Goal: Task Accomplishment & Management: Manage account settings

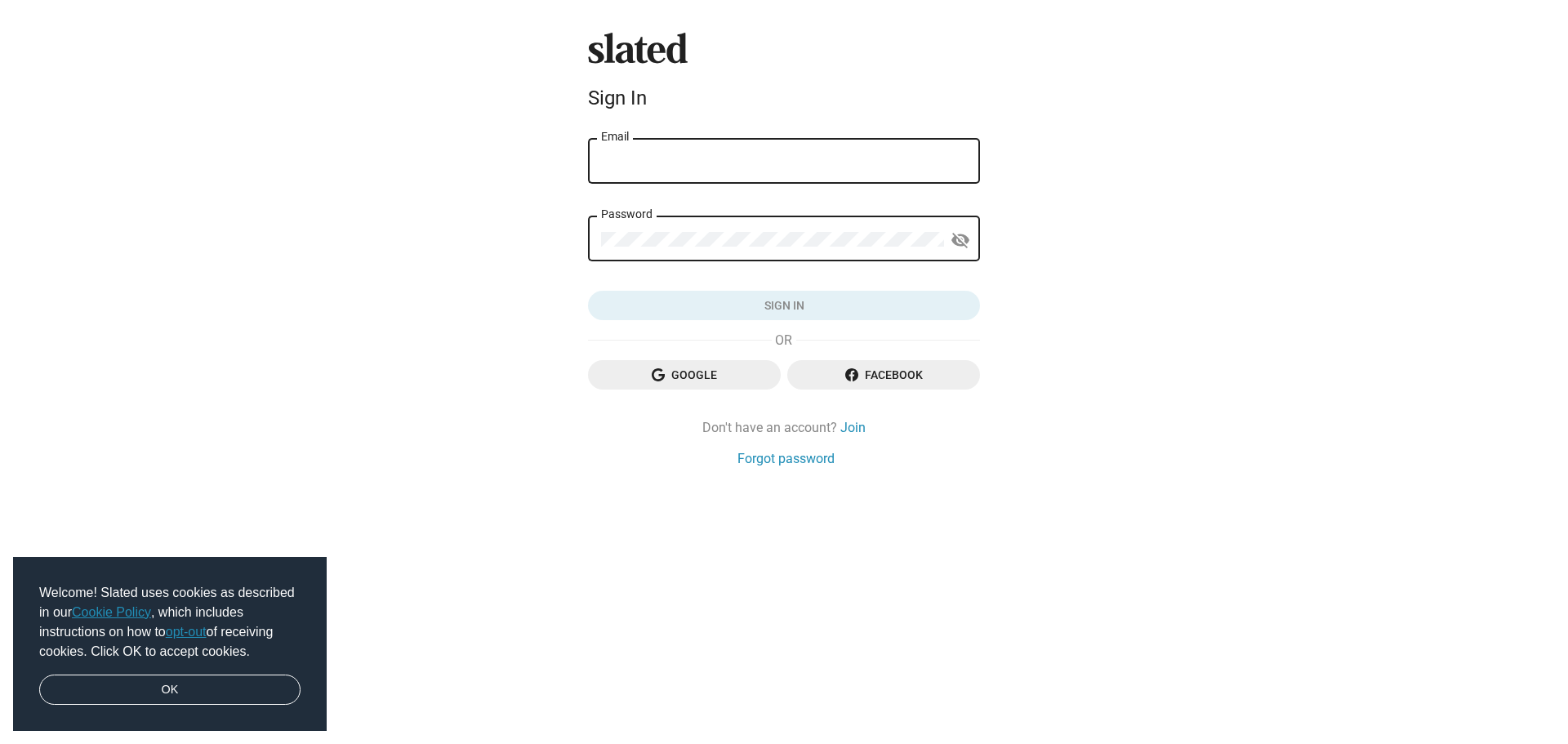
click at [639, 144] on div "Email" at bounding box center [784, 159] width 366 height 48
click at [646, 157] on input "Email" at bounding box center [784, 162] width 366 height 15
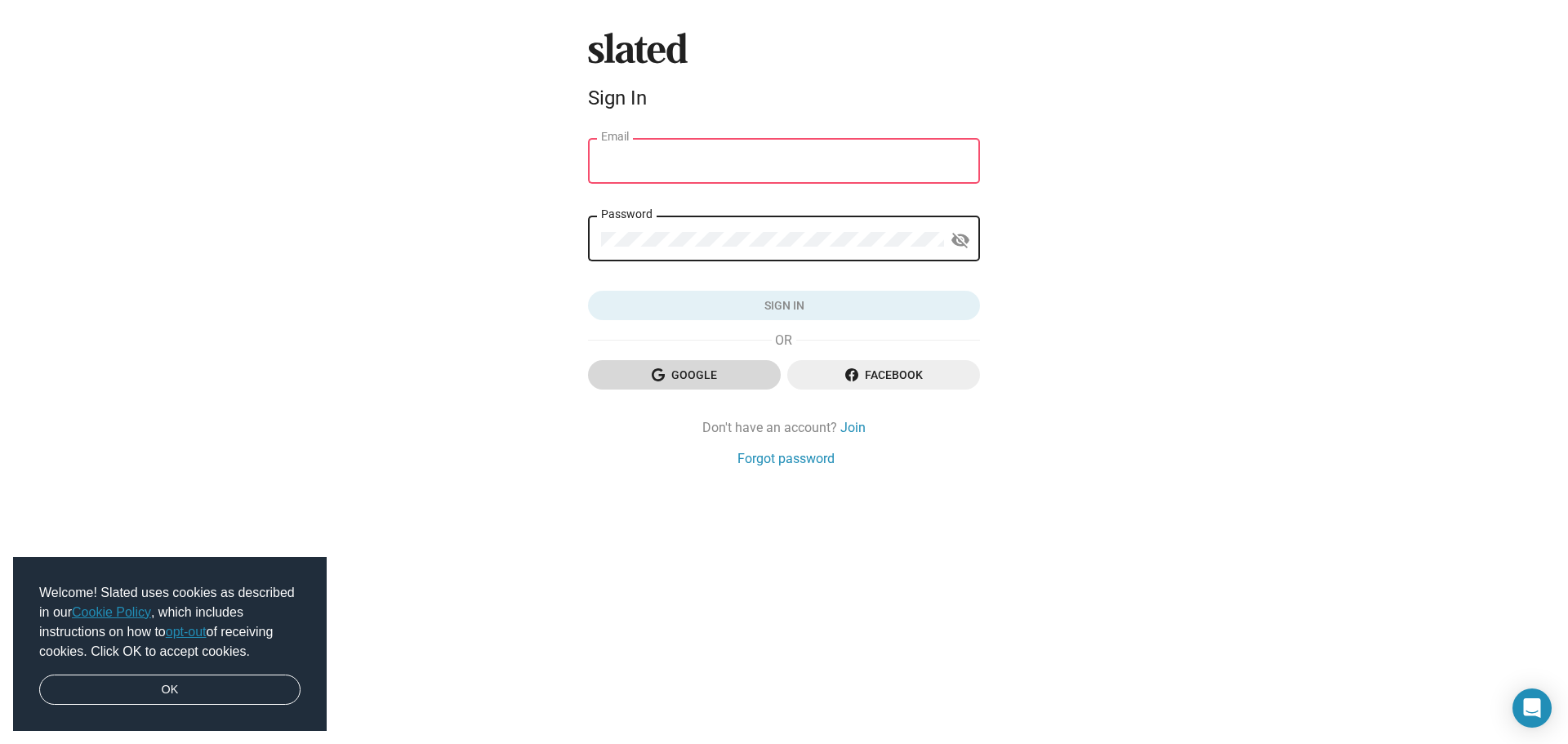
click at [659, 380] on icon "button" at bounding box center [658, 375] width 13 height 13
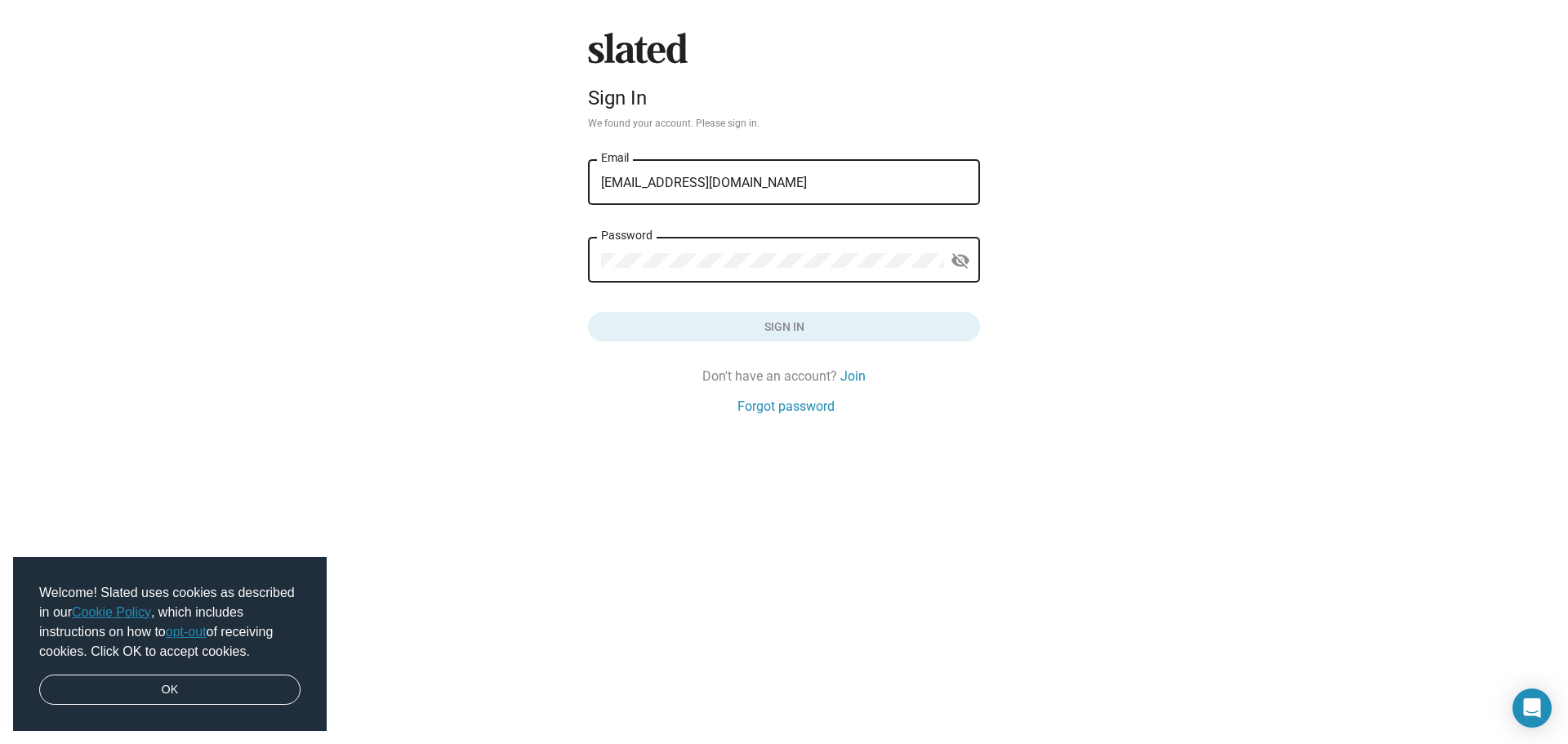
click at [730, 251] on div "Password" at bounding box center [773, 258] width 343 height 48
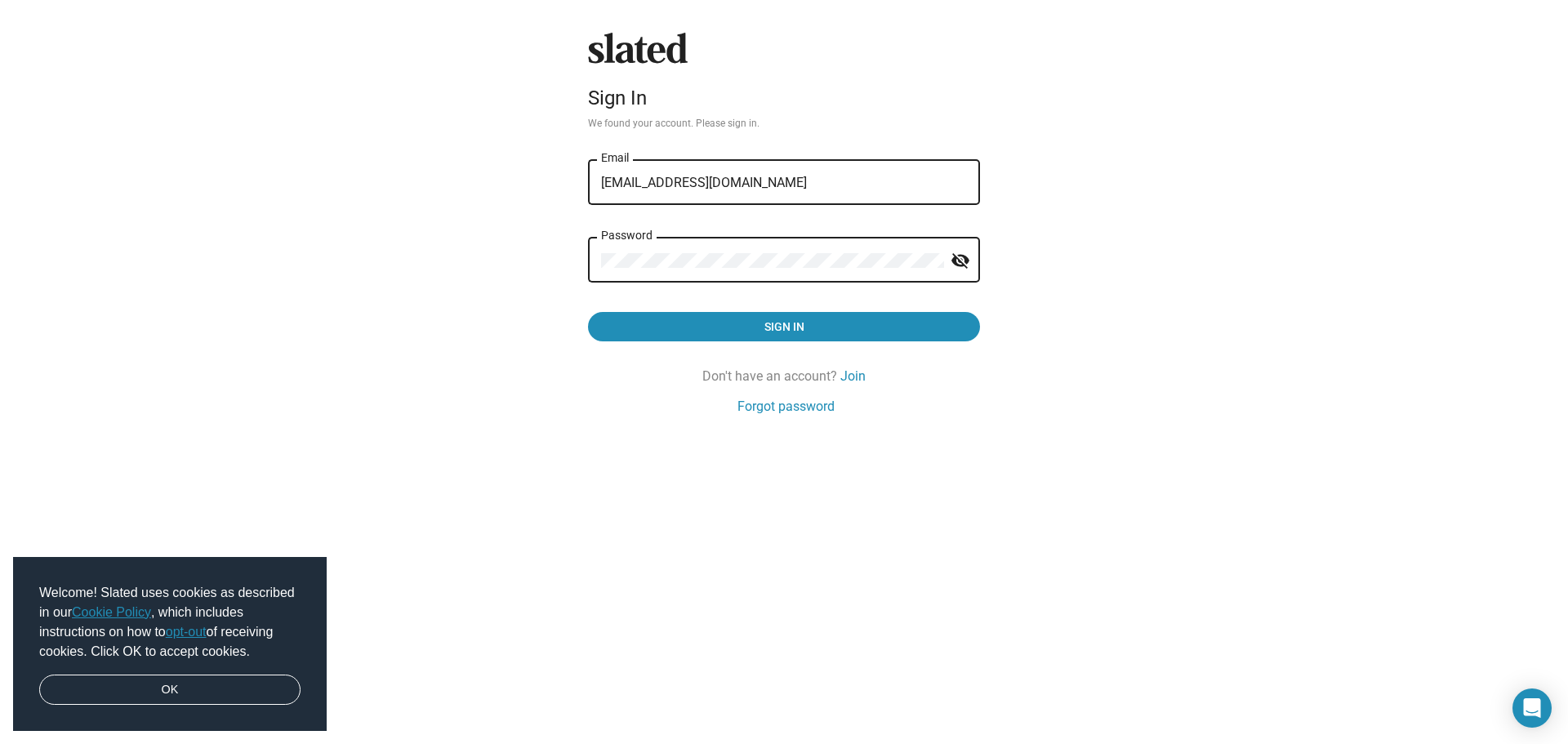
click at [588, 312] on button "Sign in" at bounding box center [784, 326] width 392 height 29
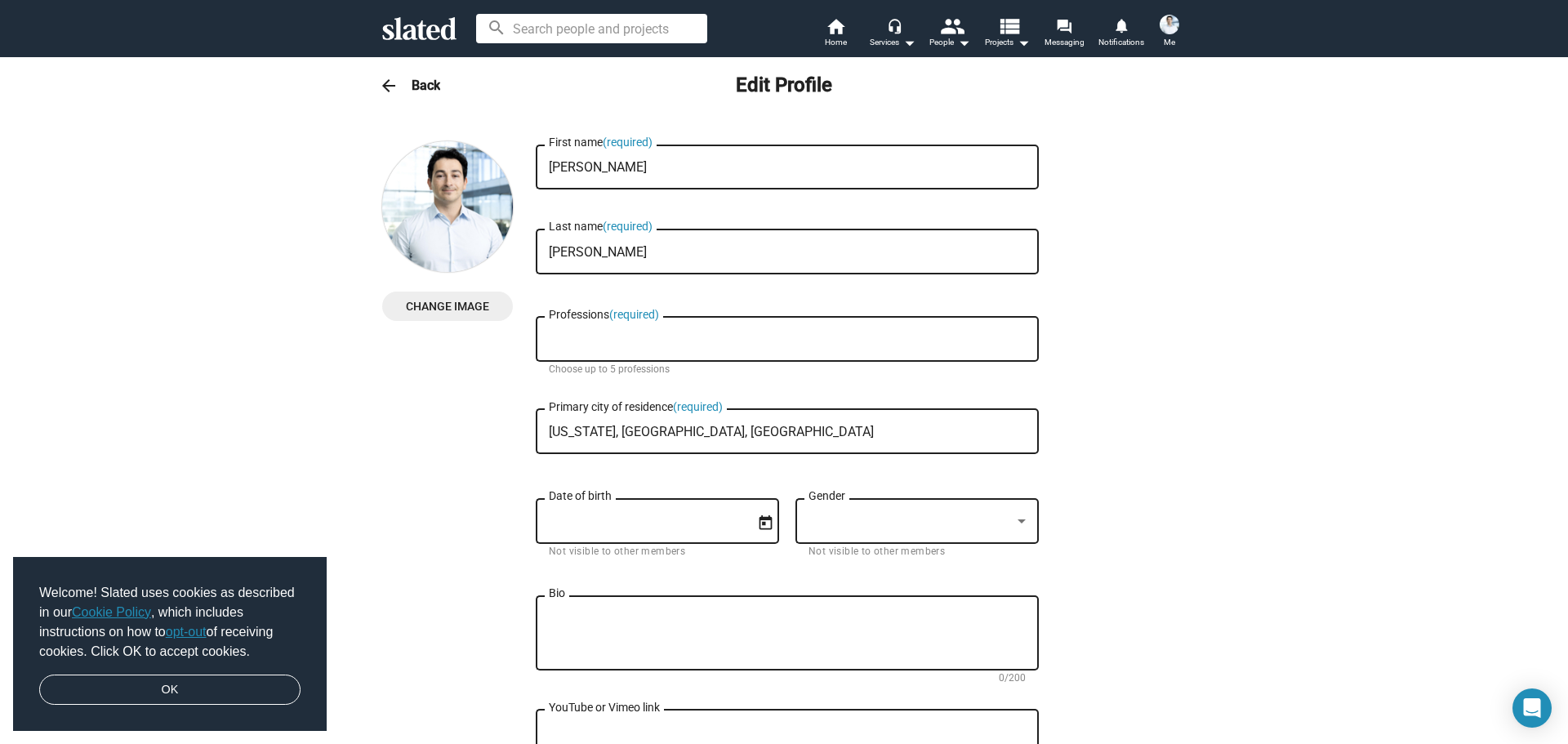
checkbox input "true"
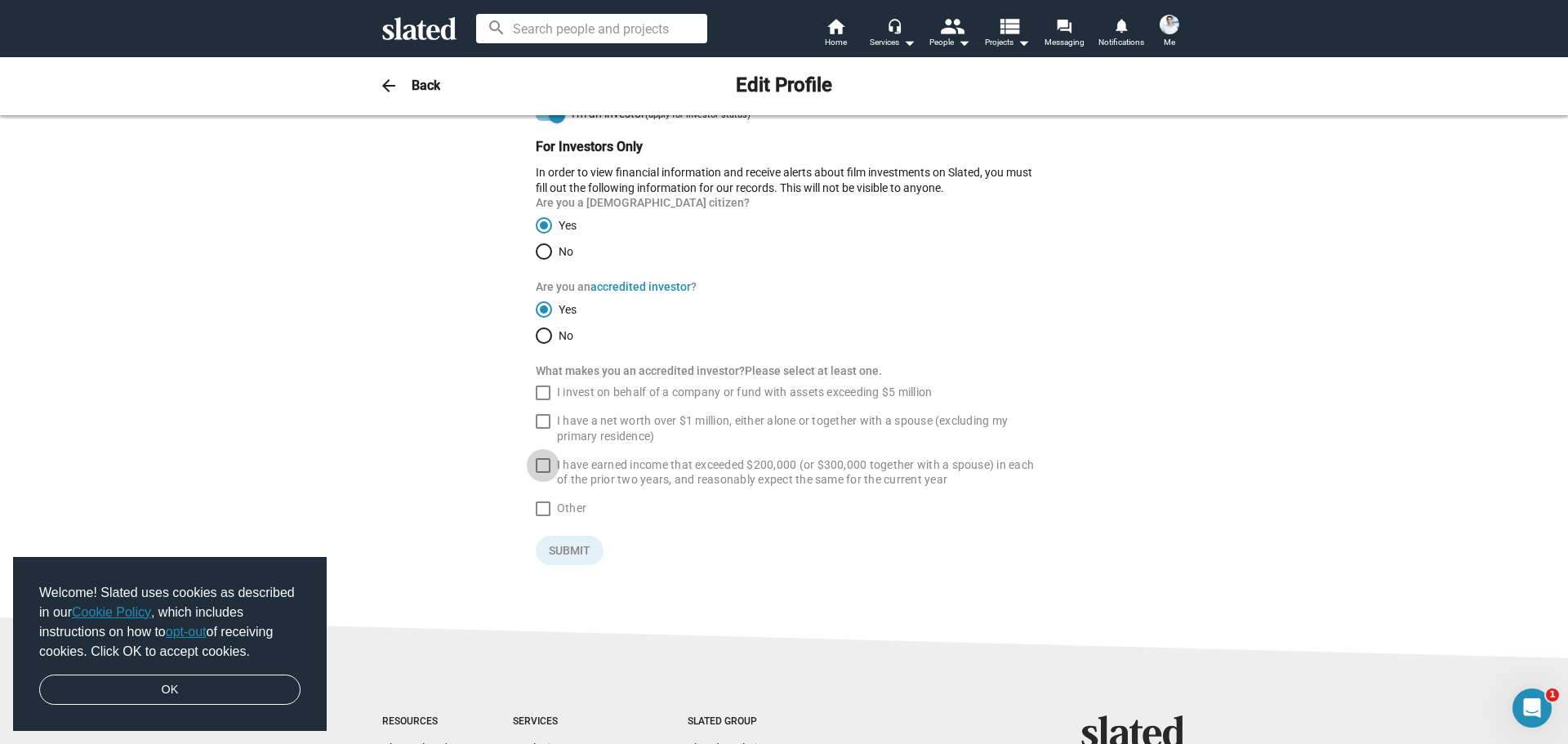
click at [605, 472] on span "I have earned income that exceeded $200,000 (or $300,000 together with a spouse…" at bounding box center [798, 472] width 482 height 30
click at [543, 473] on input "I have earned income that exceeded $200,000 (or $300,000 together with a spouse…" at bounding box center [542, 473] width 1 height 1
checkbox input "true"
click at [237, 695] on link "OK" at bounding box center [170, 690] width 262 height 31
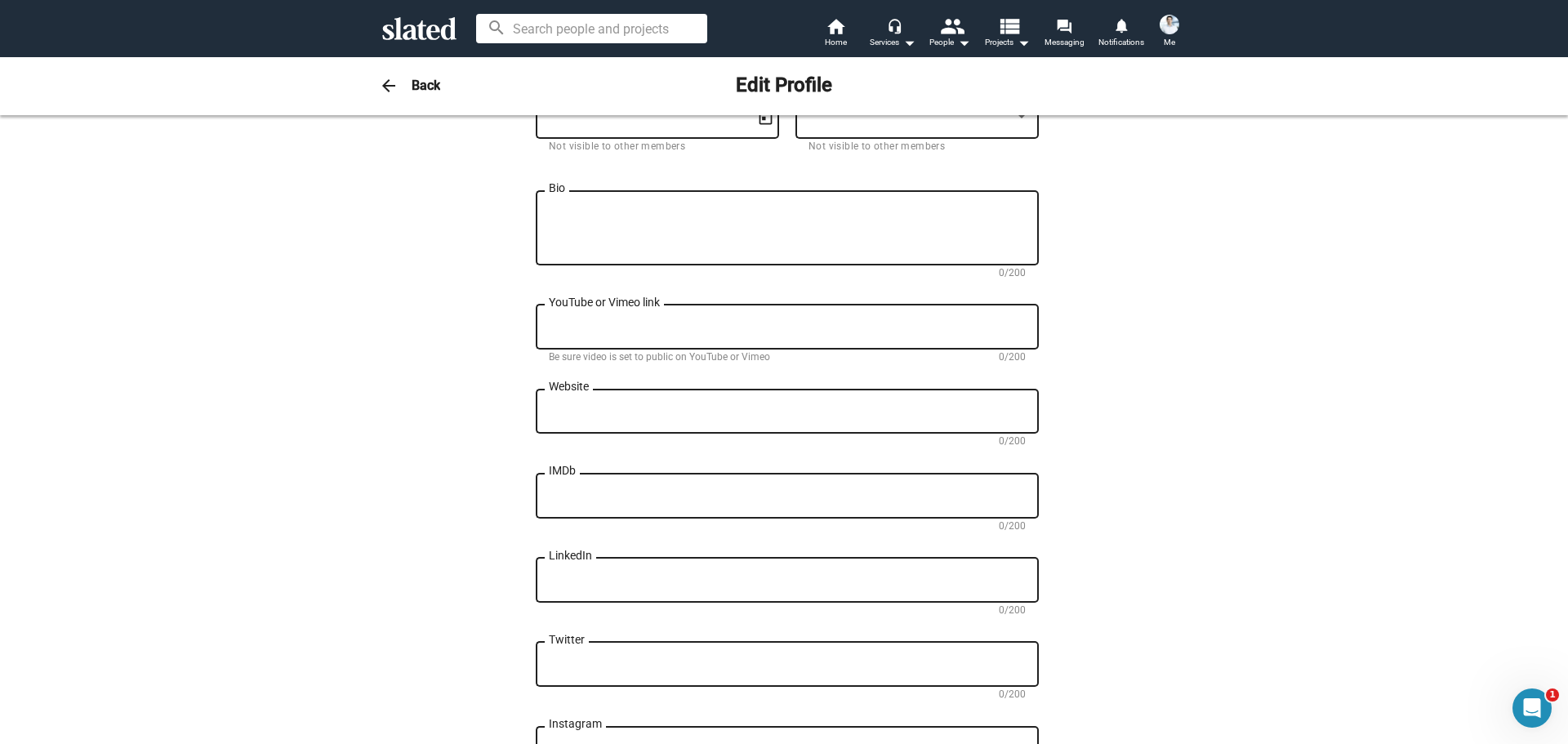
scroll to position [287, 0]
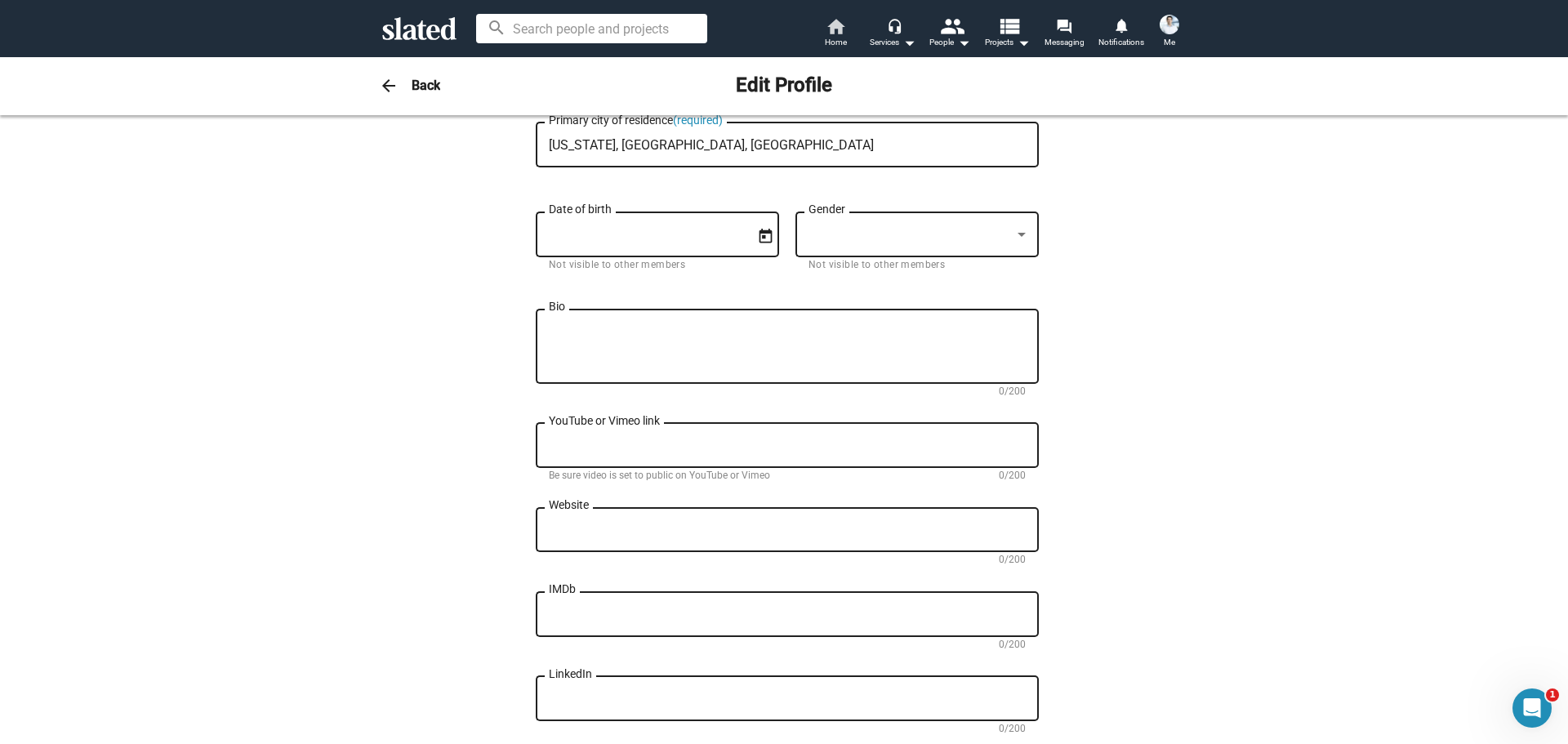
click at [838, 28] on mat-icon "home" at bounding box center [836, 26] width 19 height 19
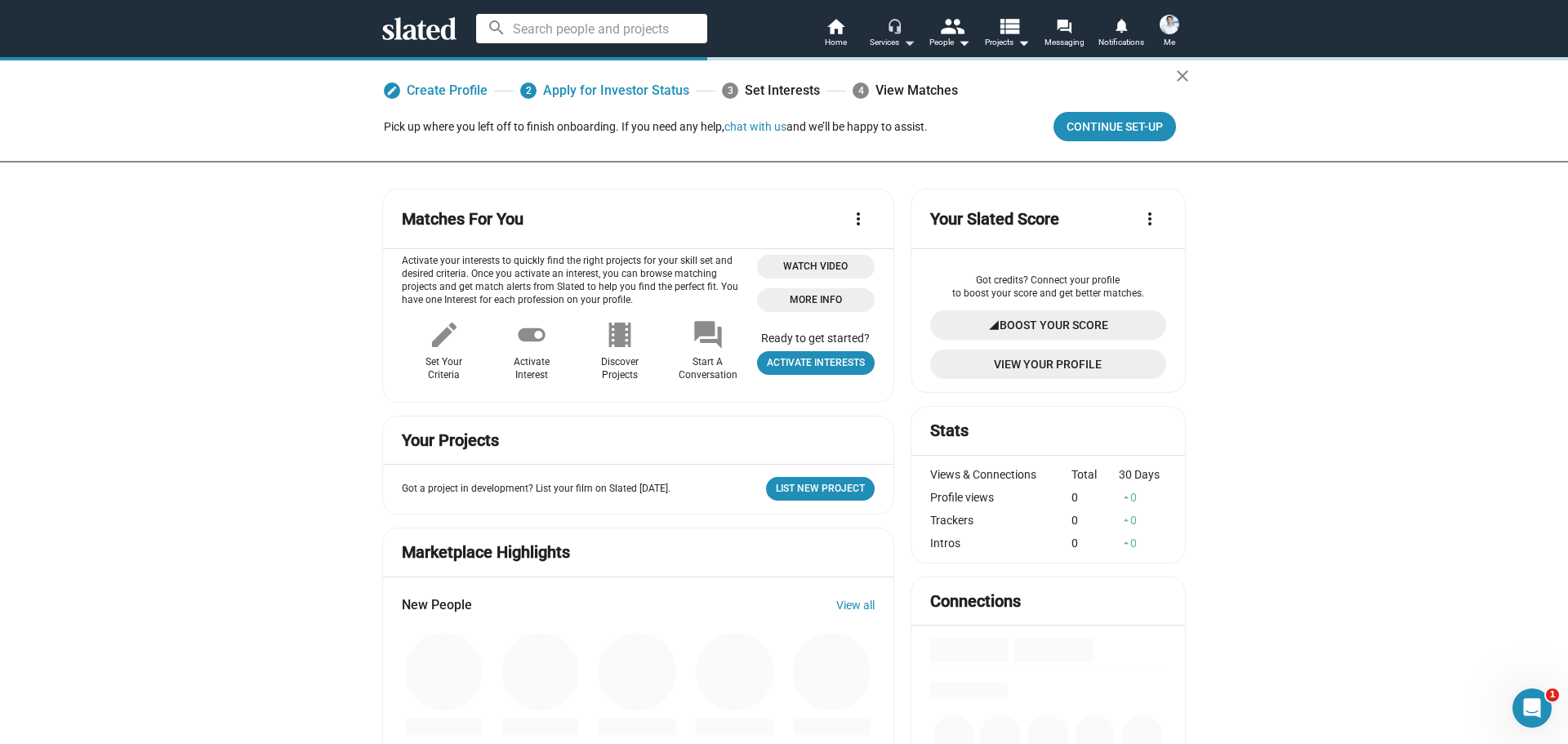
click at [891, 37] on div "Services arrow_drop_down" at bounding box center [893, 42] width 46 height 19
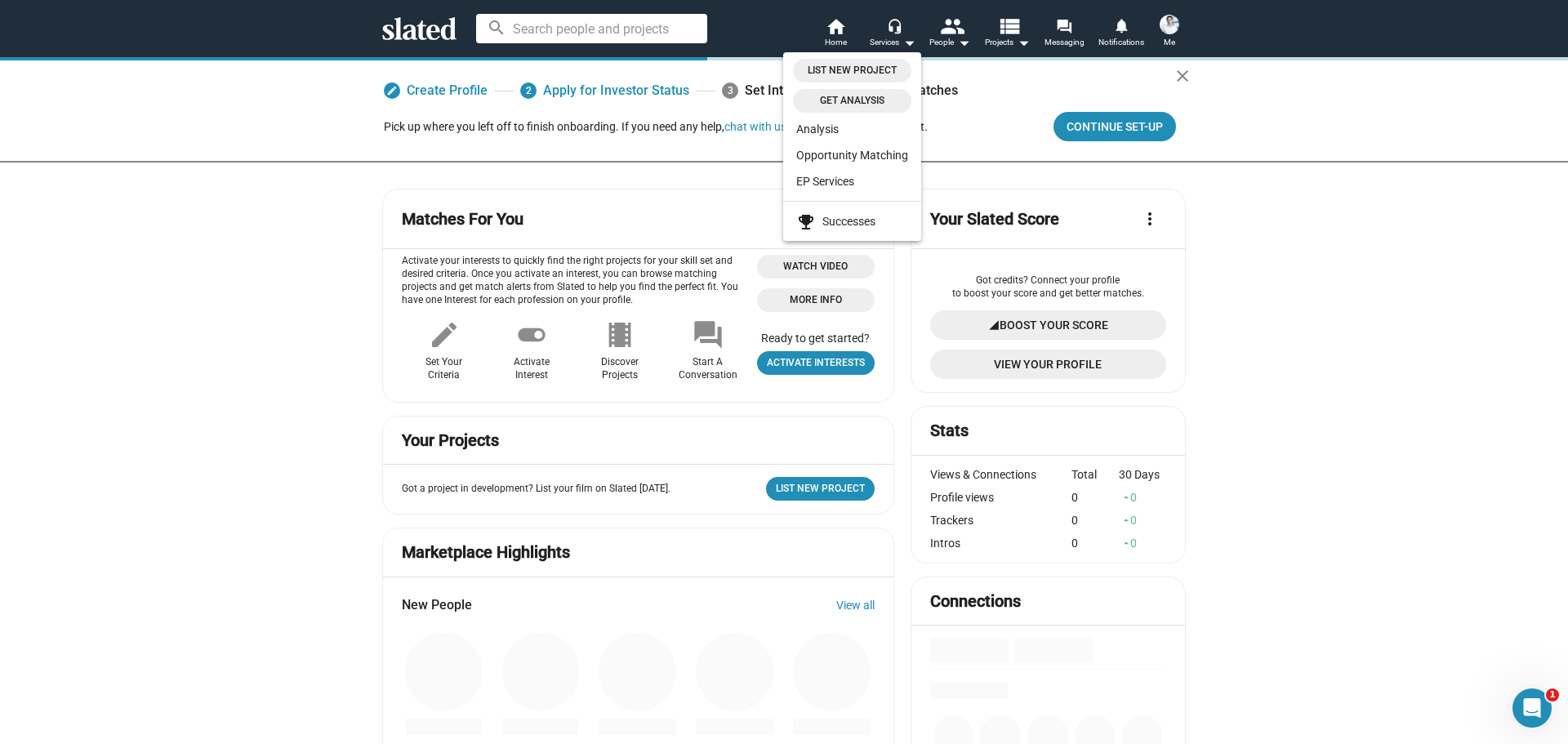
click at [941, 40] on div at bounding box center [784, 372] width 1568 height 744
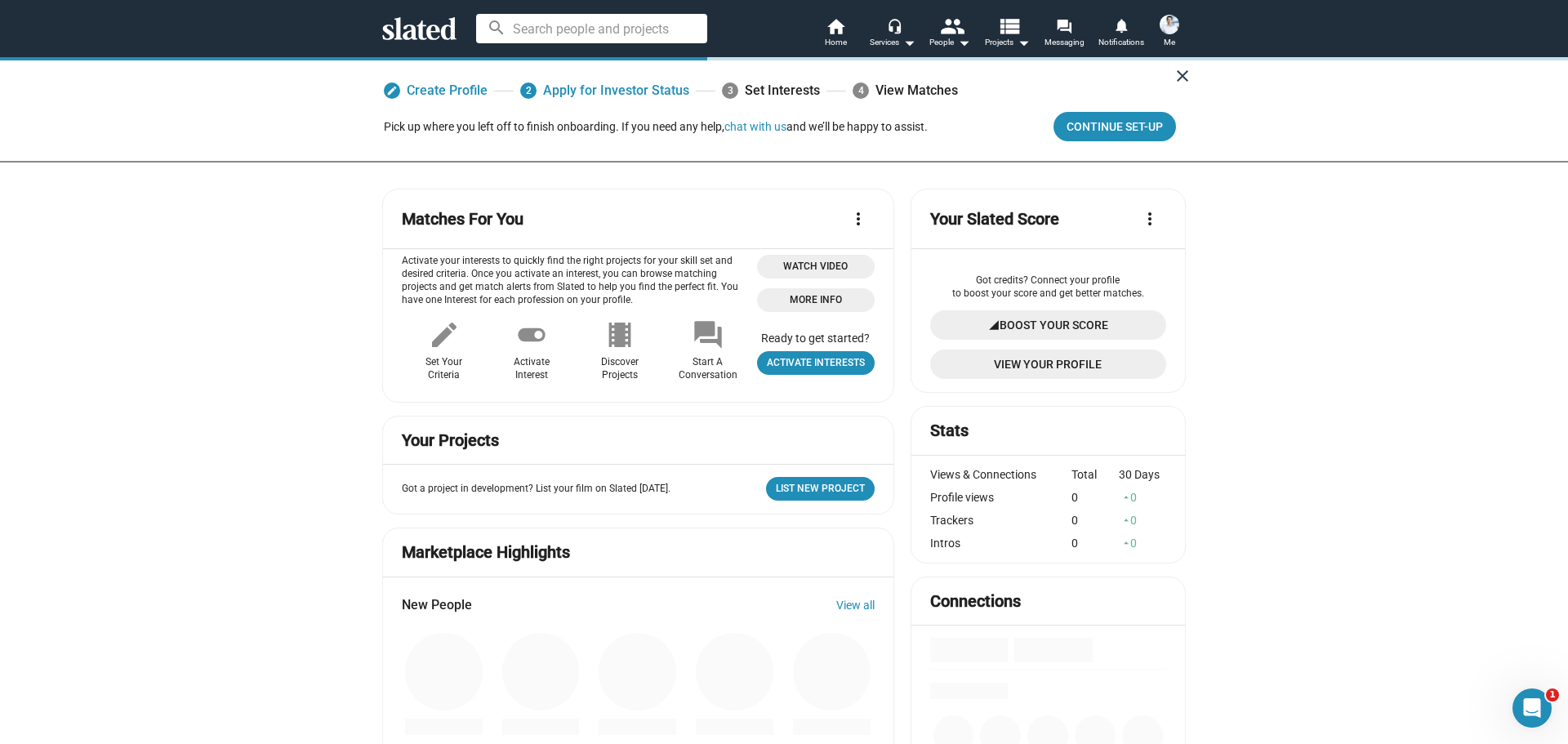
click at [1169, 65] on button "close" at bounding box center [1182, 75] width 33 height 33
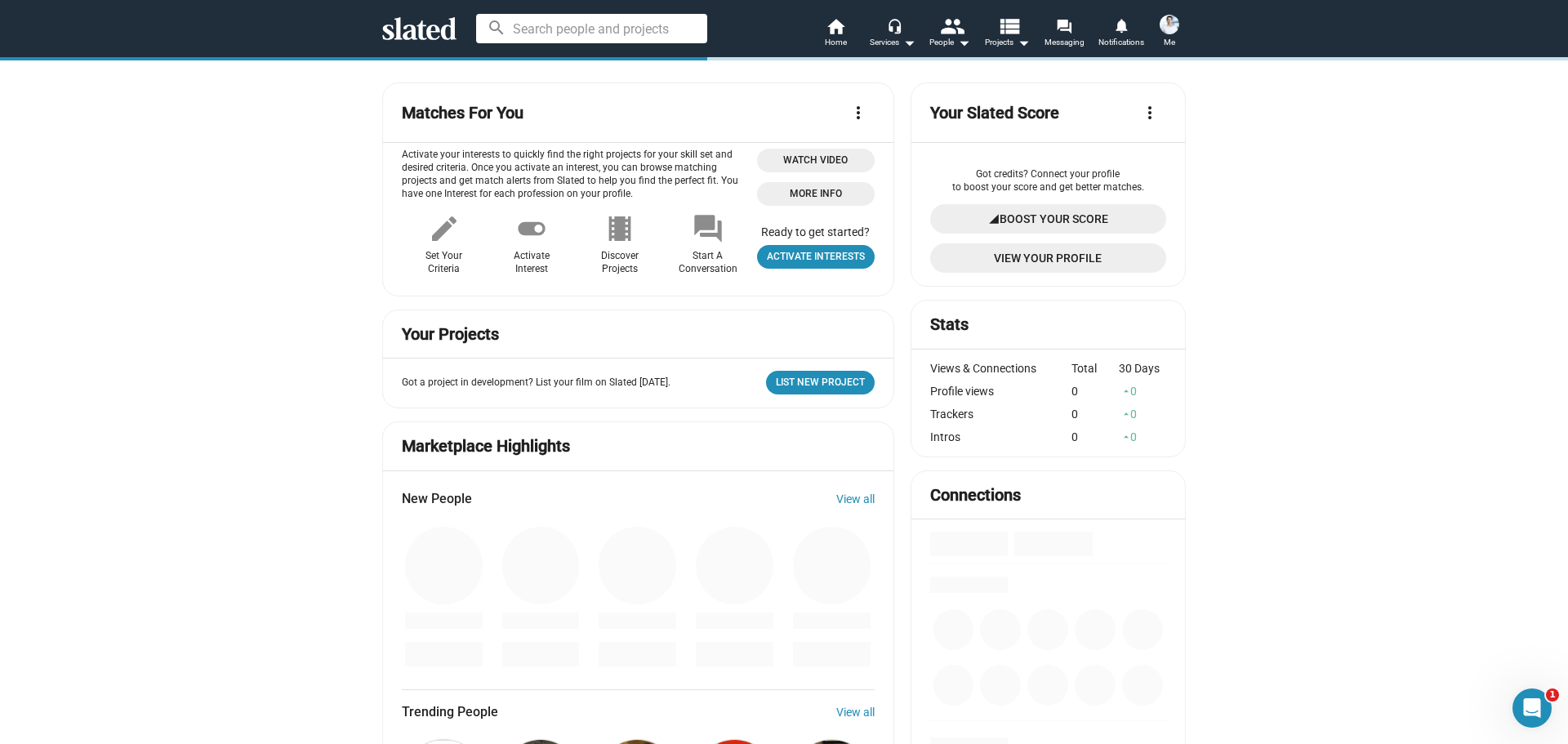
click at [1166, 33] on span "Me" at bounding box center [1169, 42] width 11 height 19
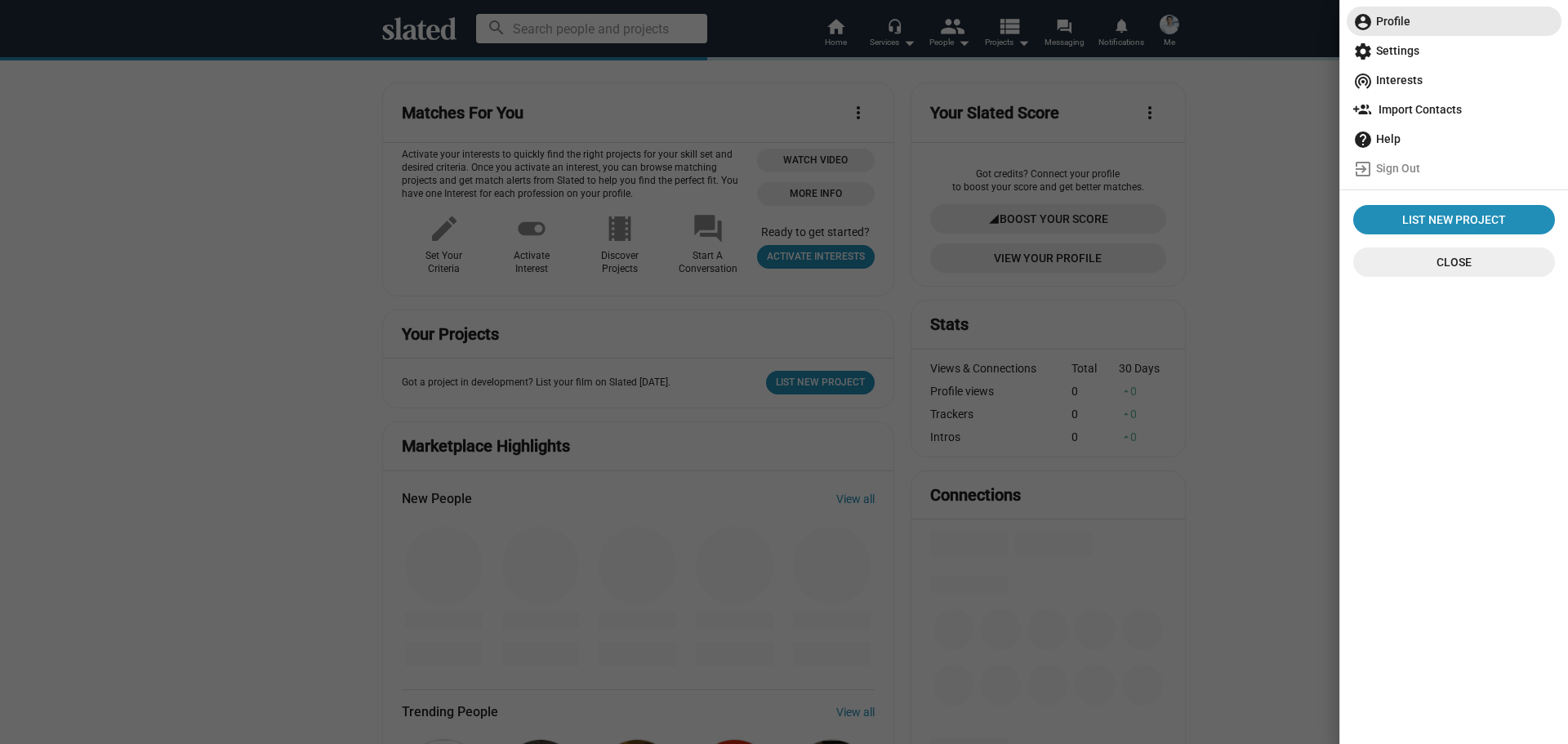
click at [1401, 12] on span "account_circle Profile" at bounding box center [1454, 20] width 202 height 29
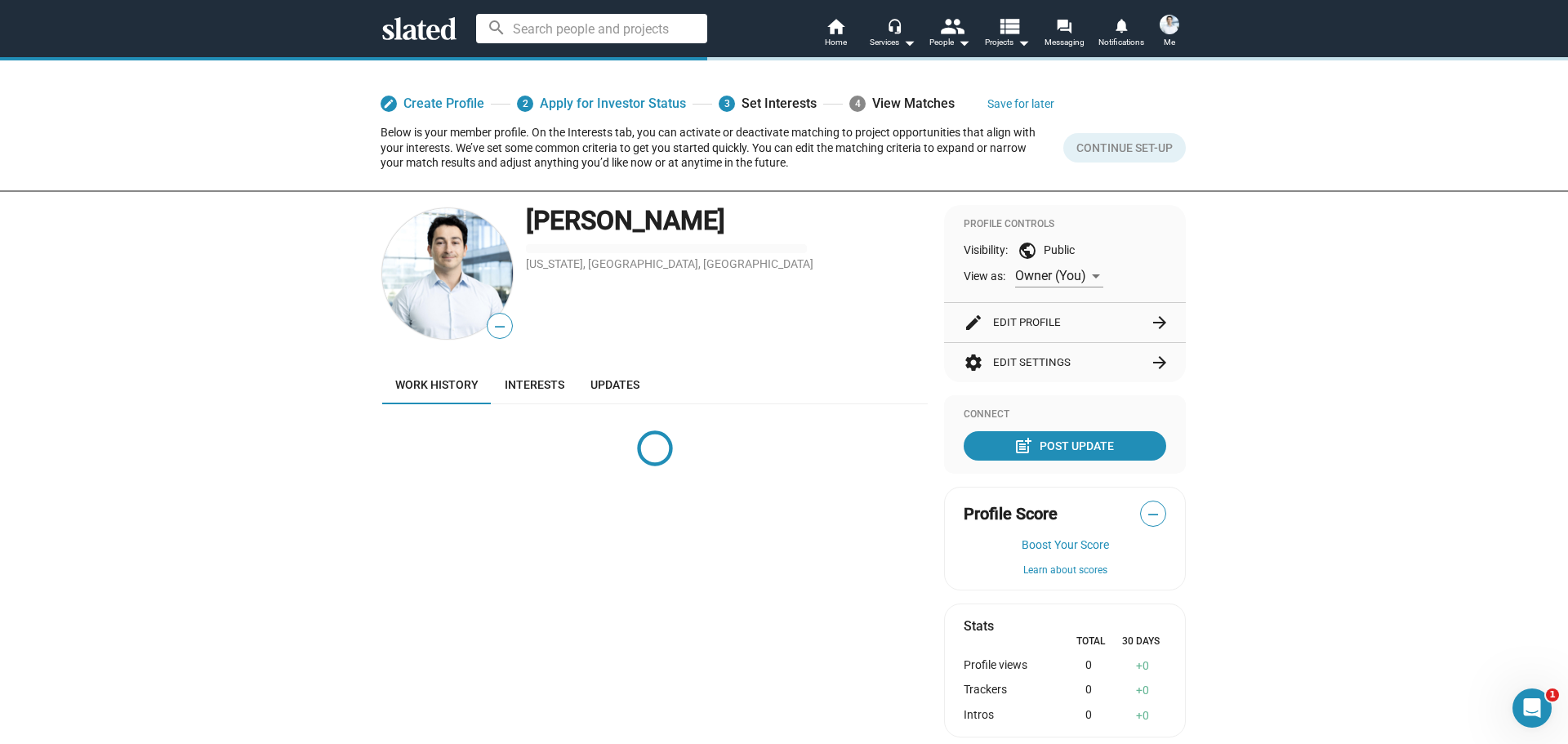
click at [1067, 246] on div "Visibility: public Public" at bounding box center [1065, 250] width 203 height 19
click at [1089, 272] on div at bounding box center [1096, 276] width 15 height 13
click at [1136, 279] on div at bounding box center [784, 372] width 1568 height 744
click at [1021, 241] on mat-icon "public" at bounding box center [1028, 250] width 19 height 19
click at [1025, 249] on mat-icon "public" at bounding box center [1028, 250] width 19 height 19
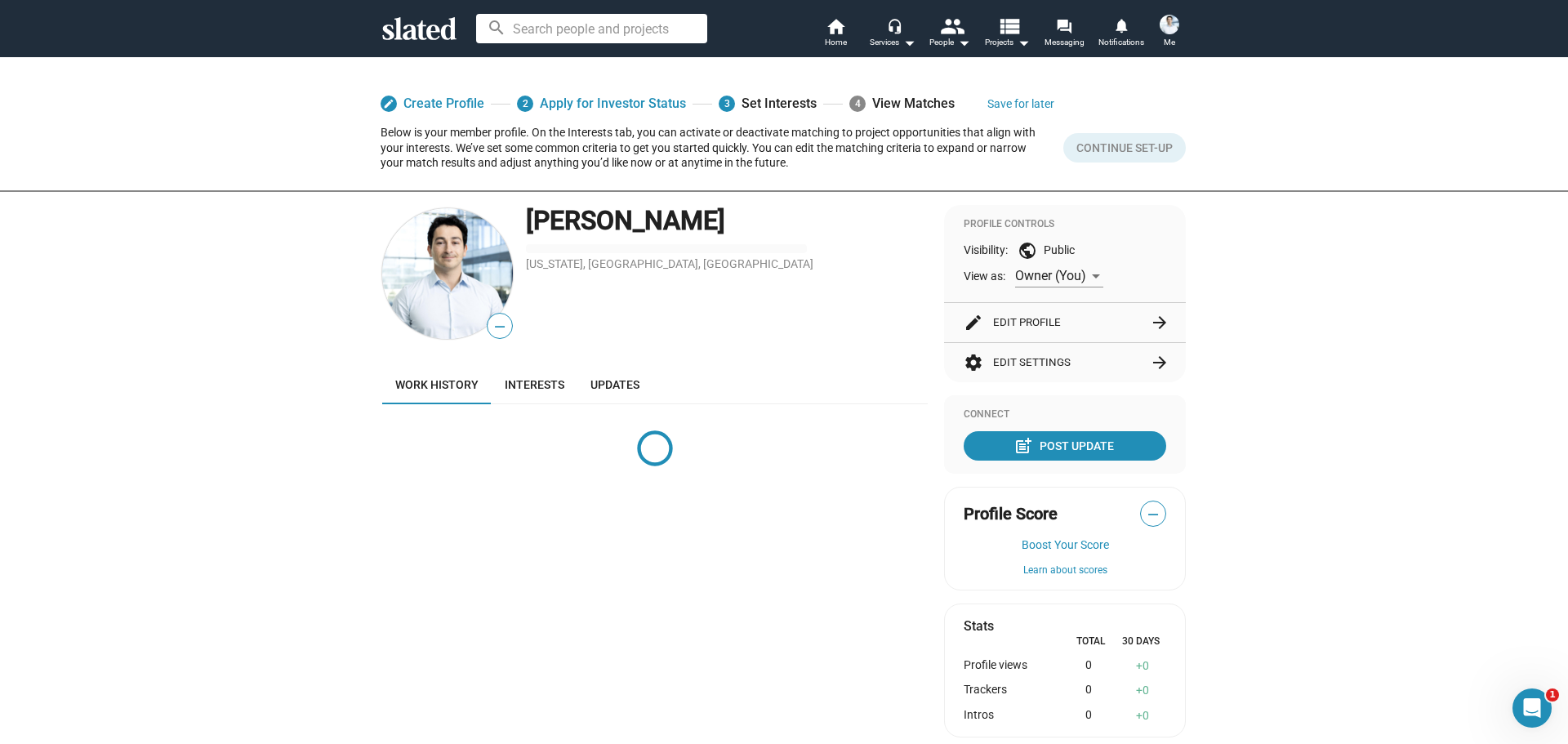
click at [1142, 326] on button "edit Edit Profile arrow_forward" at bounding box center [1065, 323] width 203 height 39
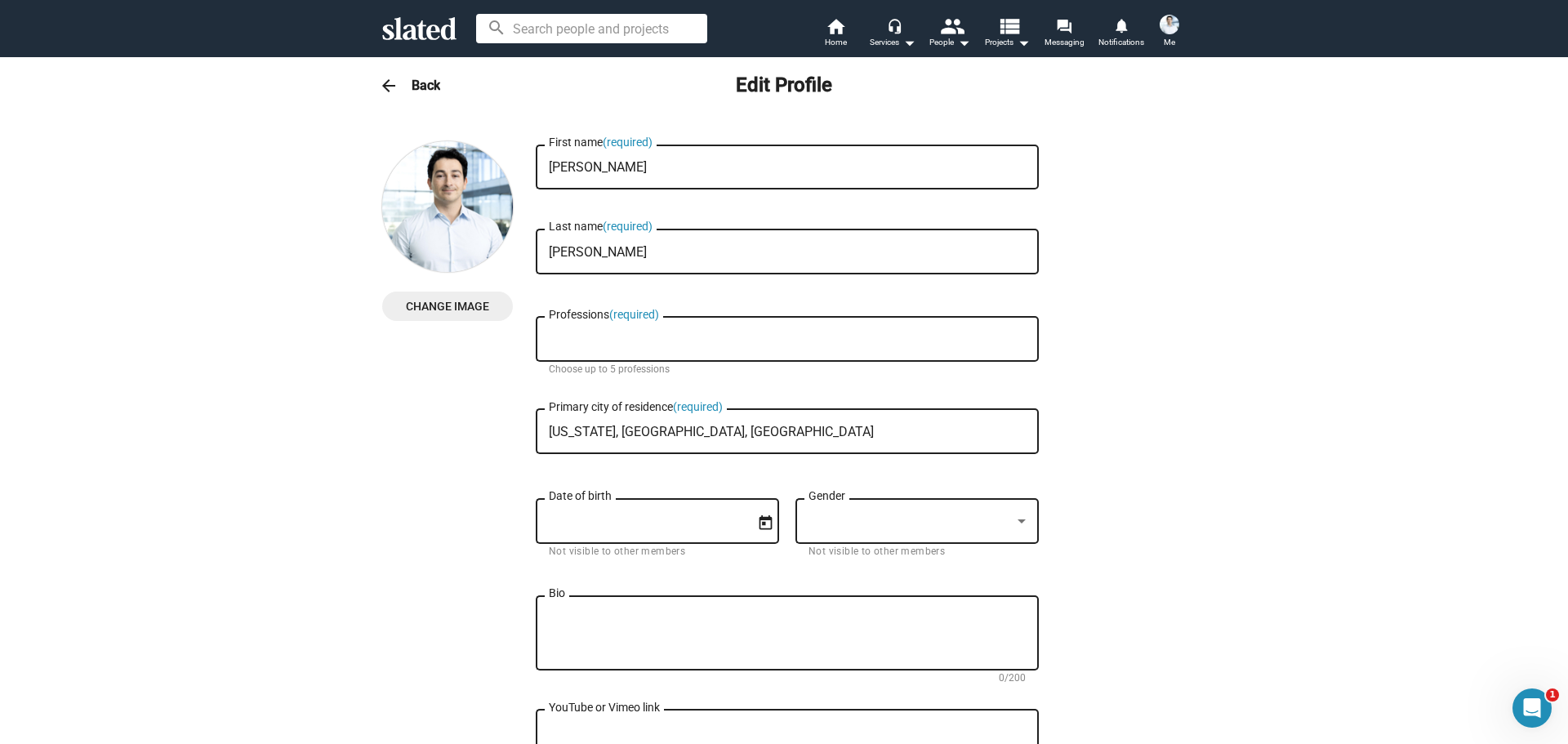
click at [424, 80] on h3 "Back" at bounding box center [425, 85] width 28 height 17
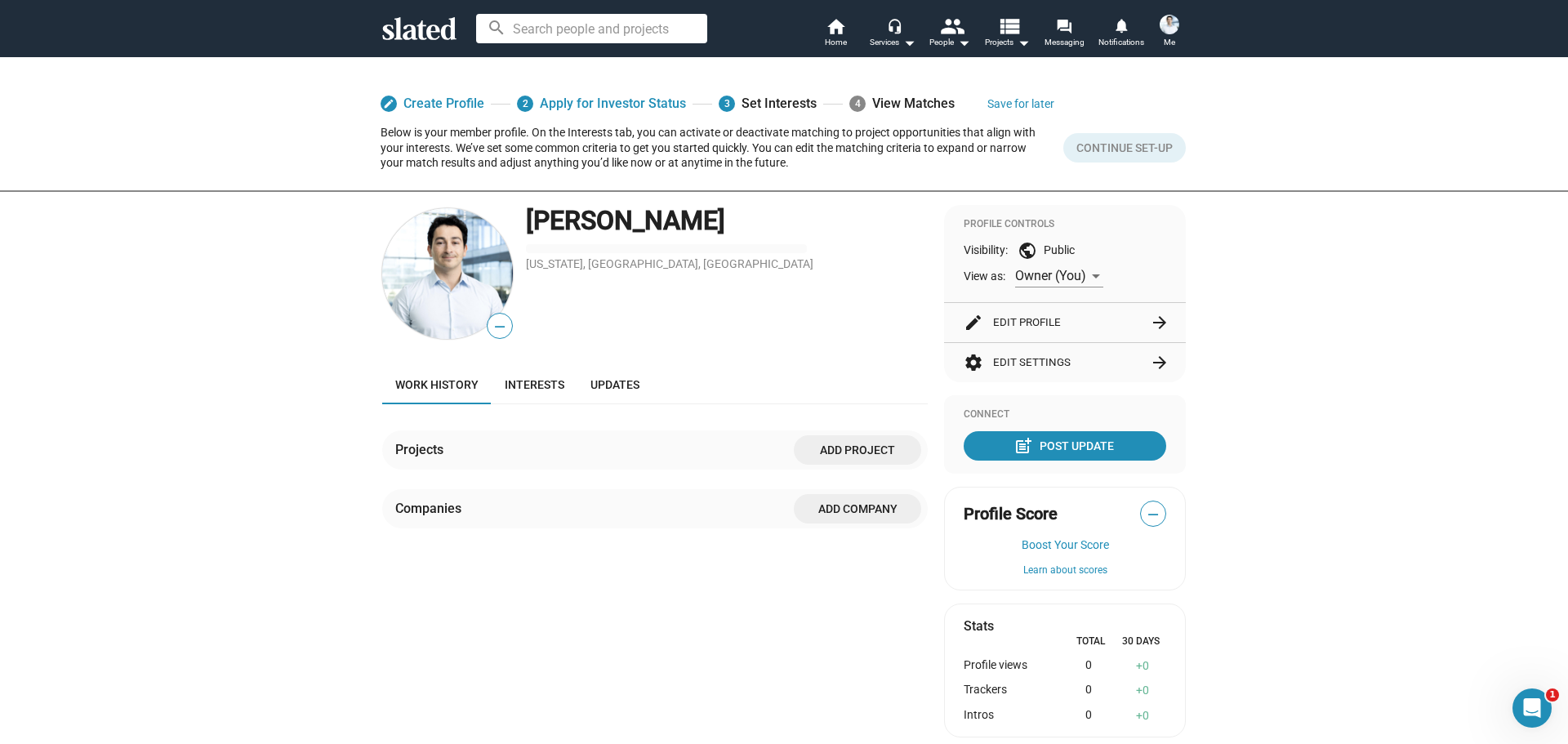
click at [1091, 353] on button "settings Edit Settings arrow_forward" at bounding box center [1065, 363] width 203 height 39
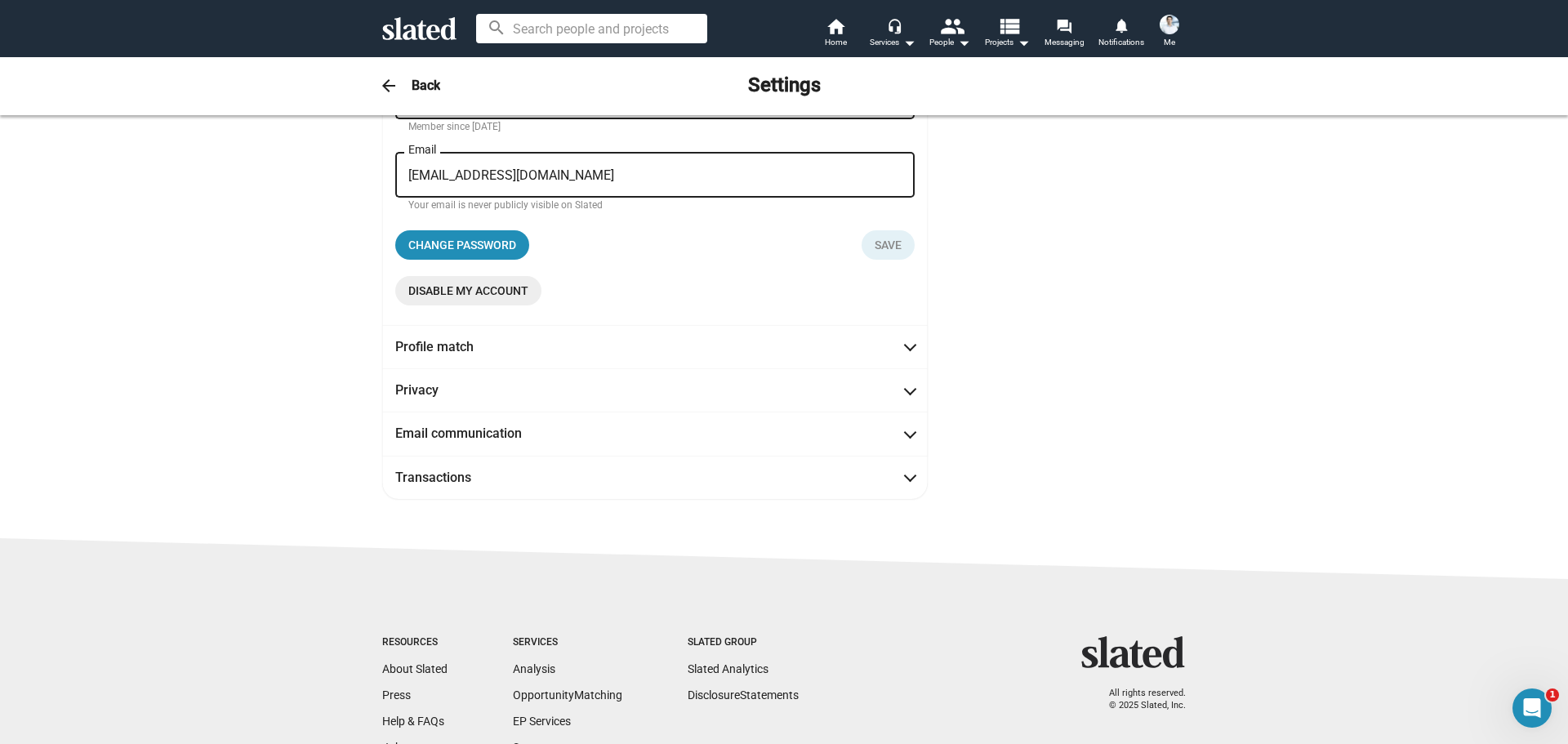
scroll to position [164, 0]
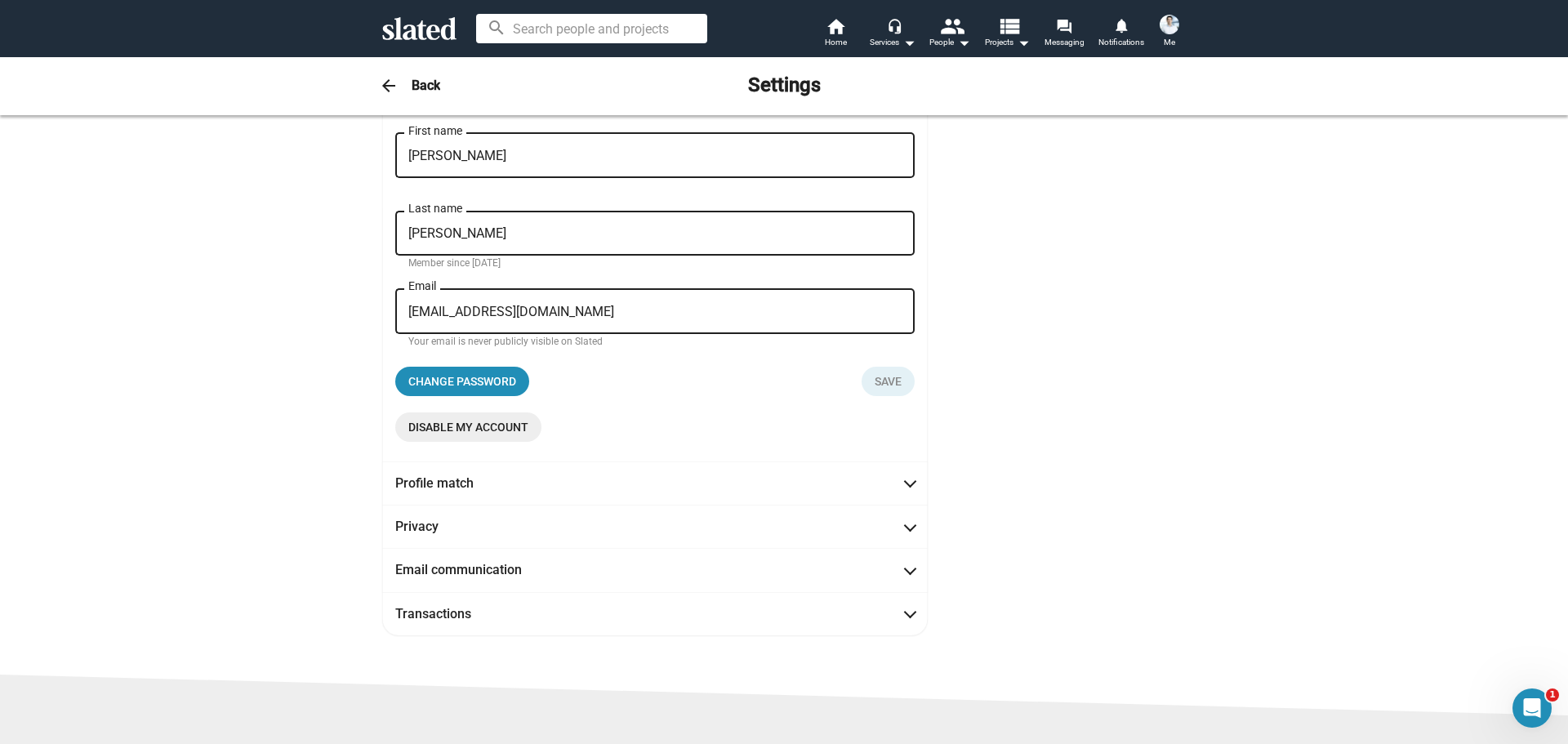
click at [489, 433] on span "Disable my account" at bounding box center [469, 426] width 120 height 29
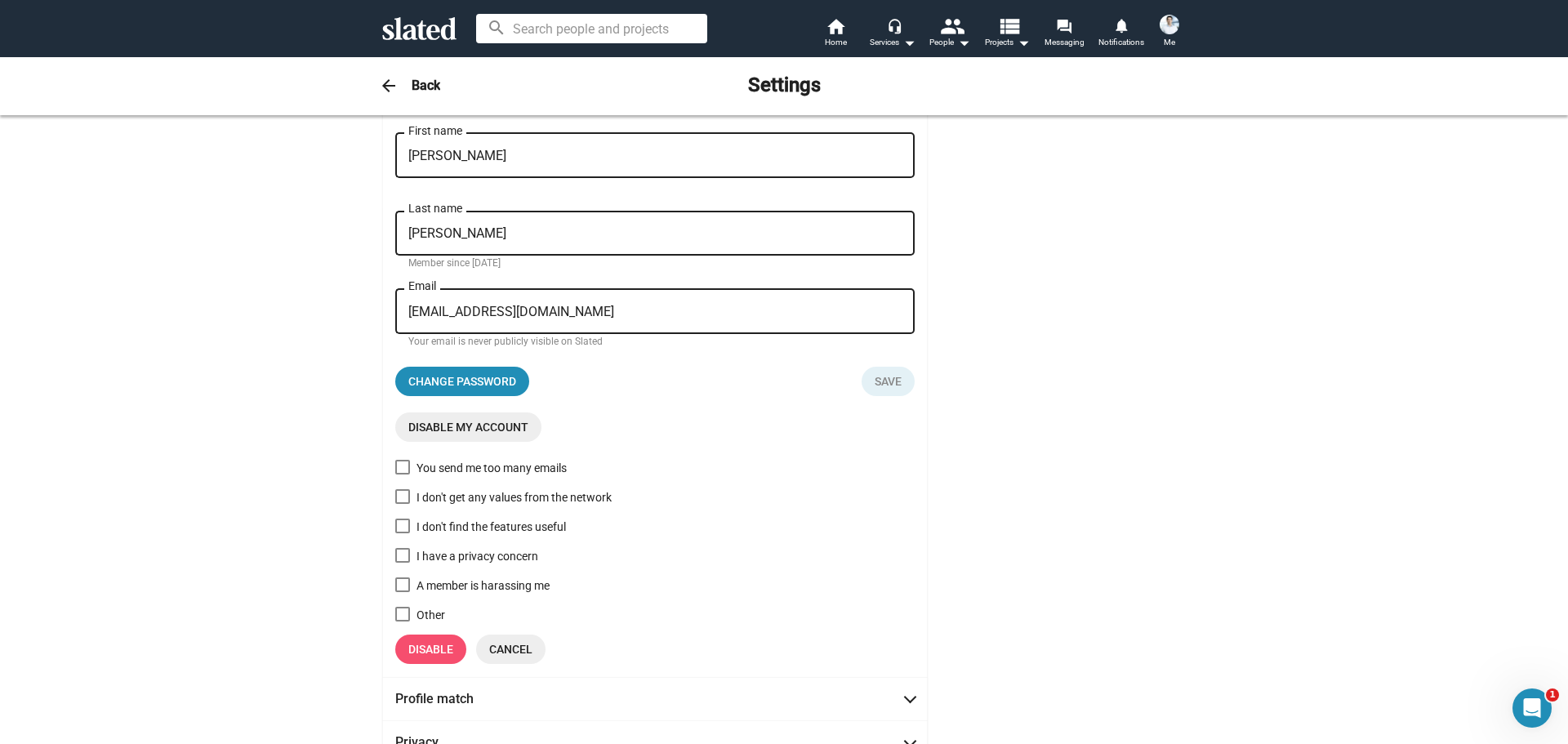
click at [396, 610] on span at bounding box center [402, 614] width 15 height 15
click at [402, 622] on input "Other" at bounding box center [402, 622] width 1 height 1
checkbox input "true"
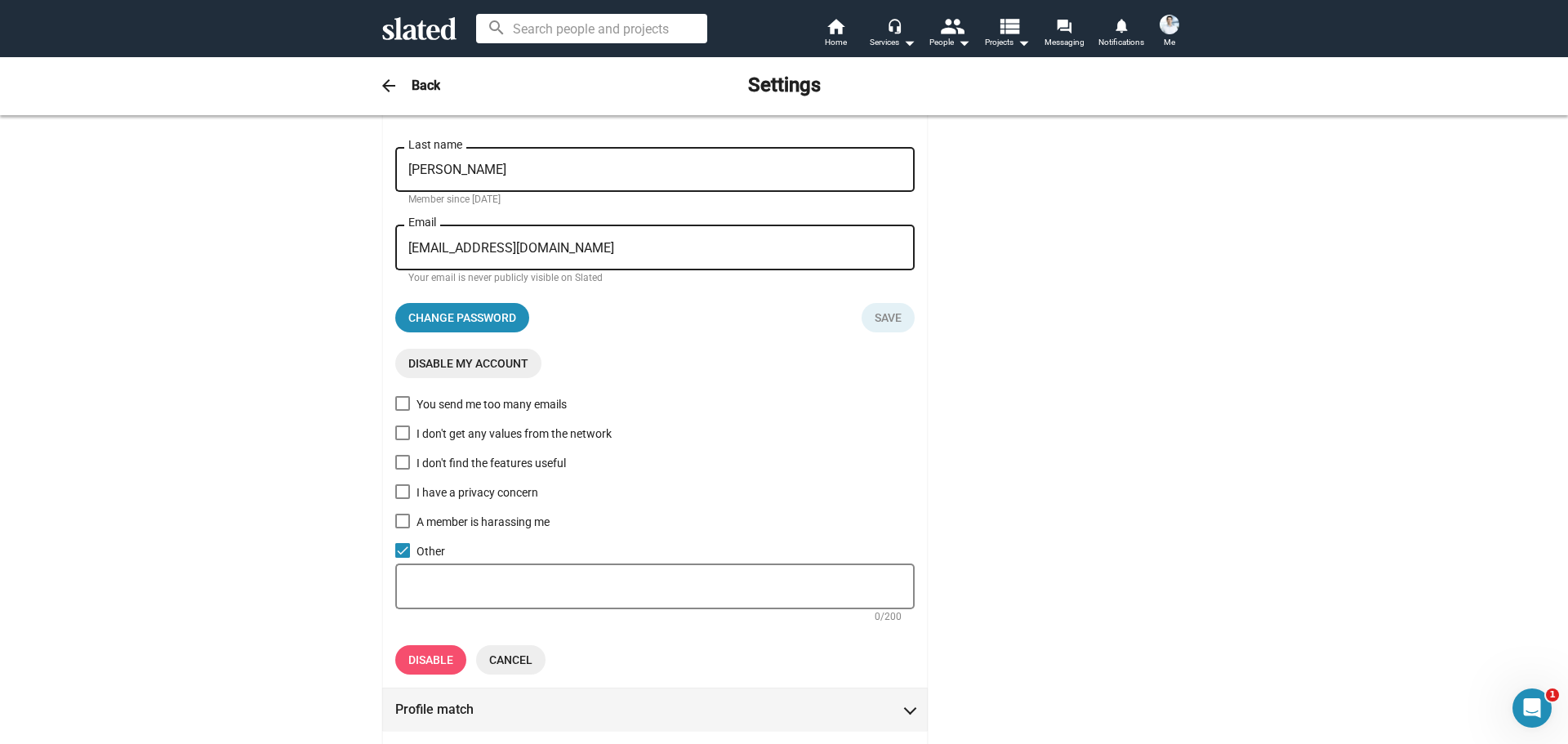
scroll to position [326, 0]
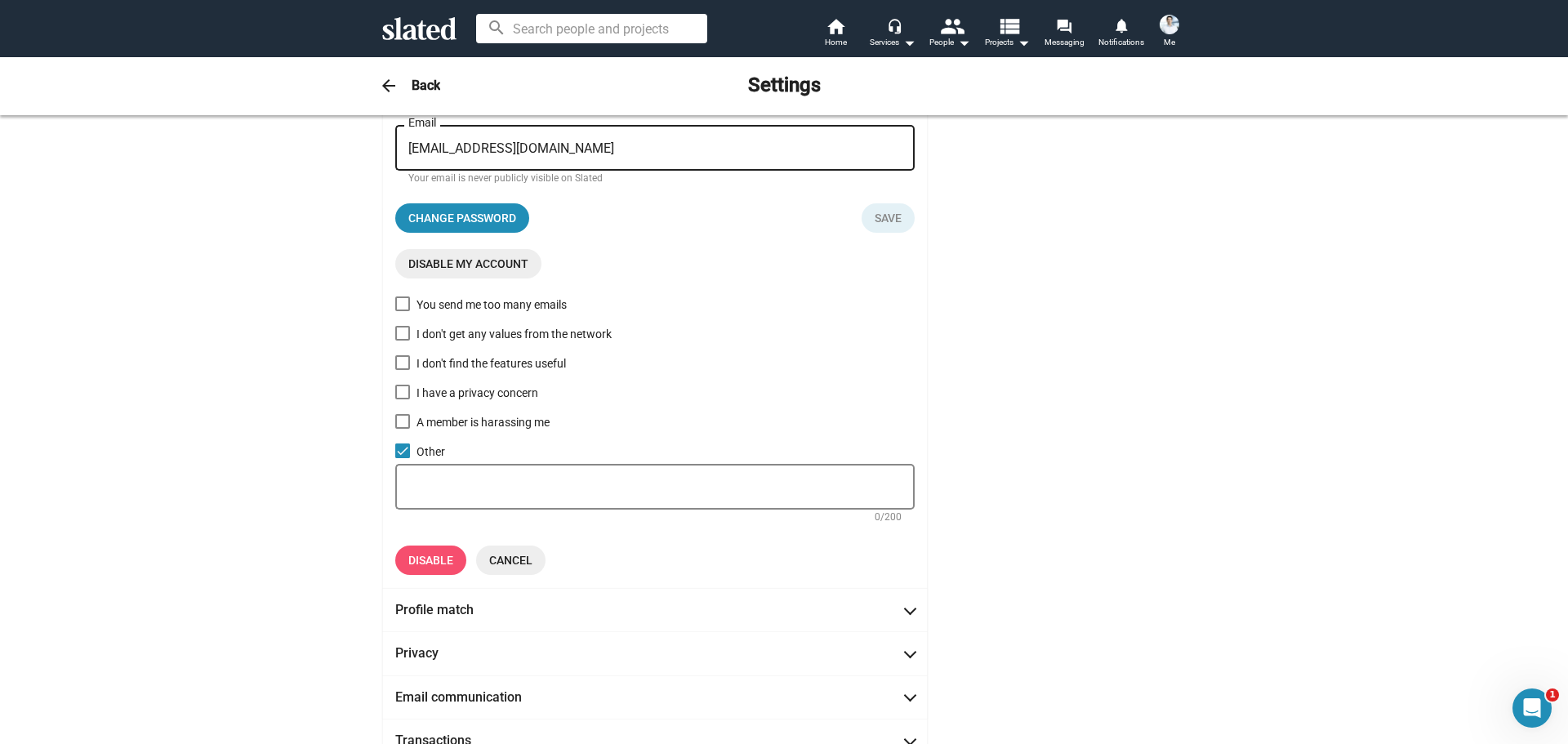
click at [428, 556] on span "Disable" at bounding box center [431, 560] width 45 height 29
